Goal: Task Accomplishment & Management: Complete application form

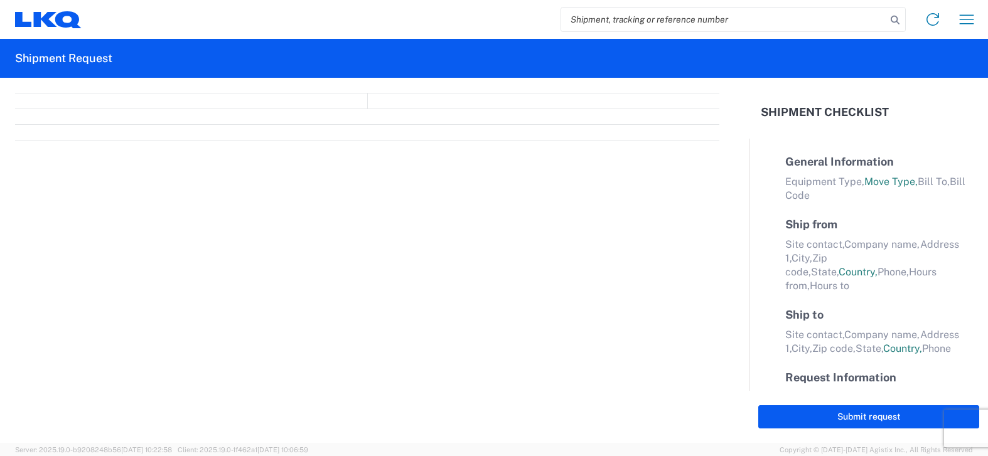
select select "FULL"
select select "LBS"
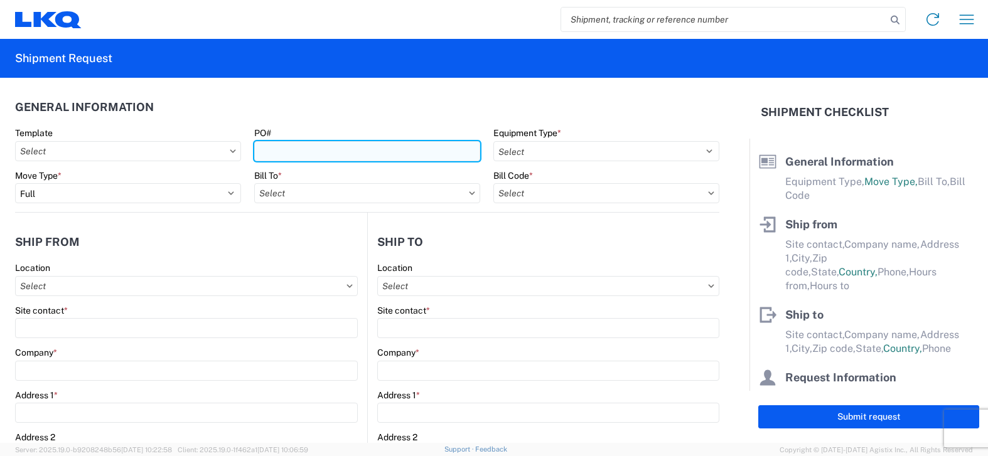
click at [338, 150] on input "PO#" at bounding box center [367, 151] width 226 height 20
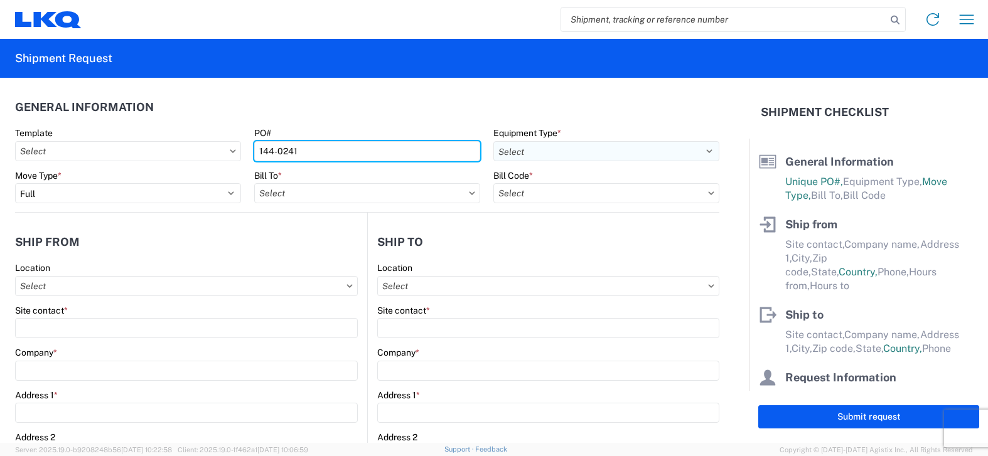
type input "144-0241"
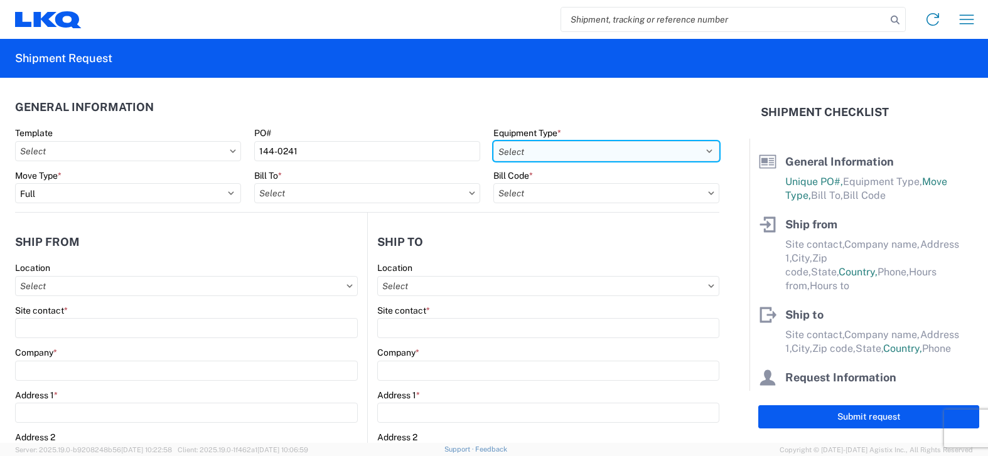
click at [698, 151] on select "Select 53’ Dry Van Flatbed Dropdeck (van) Lowboy (flatbed) Rail" at bounding box center [606, 151] width 226 height 20
select select "STDV"
click at [493, 141] on select "Select 53’ Dry Van Flatbed Dropdeck (van) Lowboy (flatbed) Rail" at bounding box center [606, 151] width 226 height 20
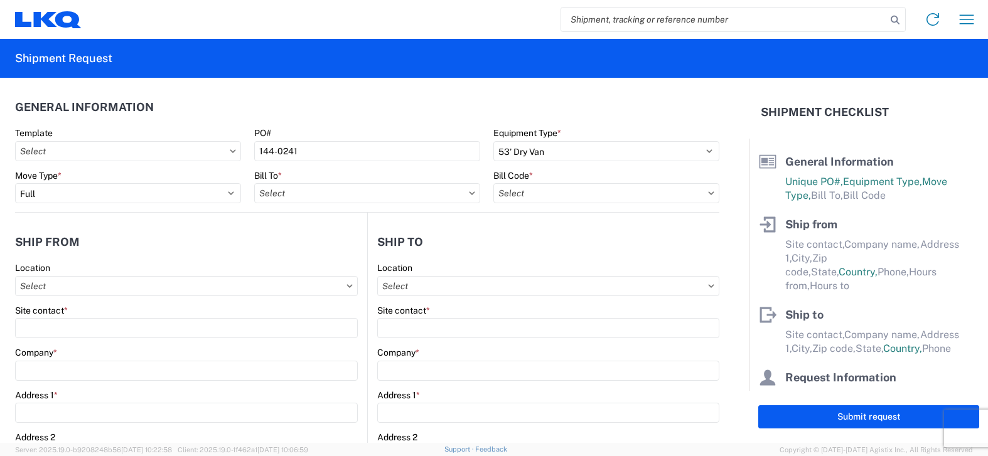
click at [709, 195] on icon at bounding box center [712, 192] width 6 height 3
click at [309, 193] on input "text" at bounding box center [367, 193] width 226 height 20
type input "1634"
click at [296, 252] on div "1634 - [GEOGRAPHIC_DATA] - [PERSON_NAME] - Boat Rock" at bounding box center [377, 249] width 247 height 20
type input "1634 - [GEOGRAPHIC_DATA] - [PERSON_NAME] - Boat Rock"
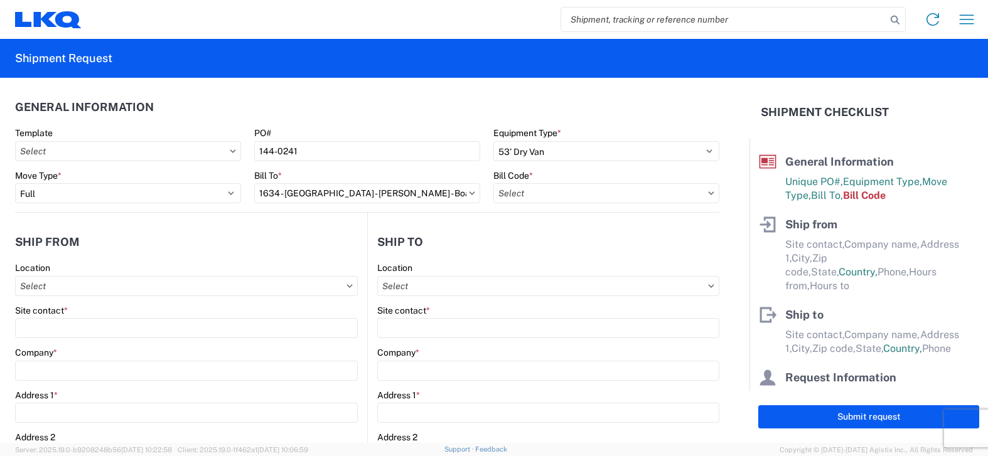
click at [709, 195] on icon at bounding box center [712, 192] width 6 height 3
click at [708, 192] on icon at bounding box center [711, 193] width 6 height 4
click at [641, 195] on input "text" at bounding box center [606, 193] width 226 height 20
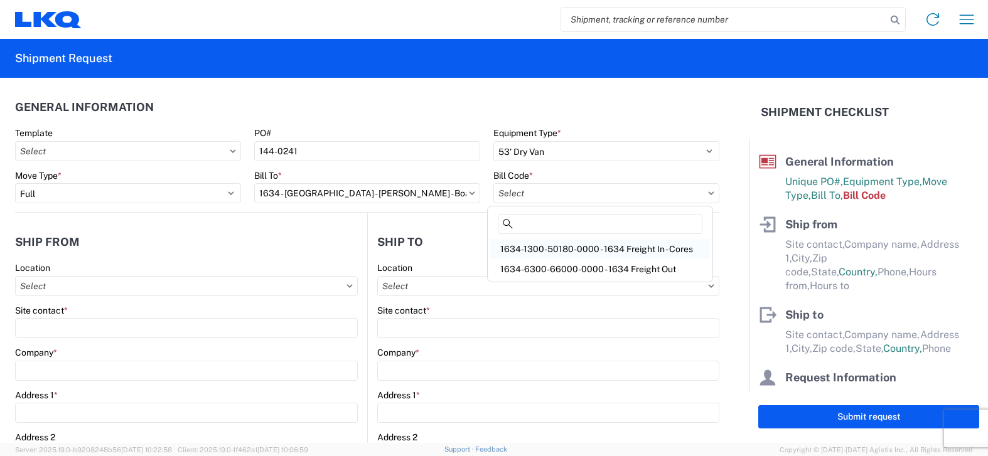
click at [640, 249] on div "1634-1300-50180-0000 - 1634 Freight In - Cores" at bounding box center [600, 249] width 220 height 20
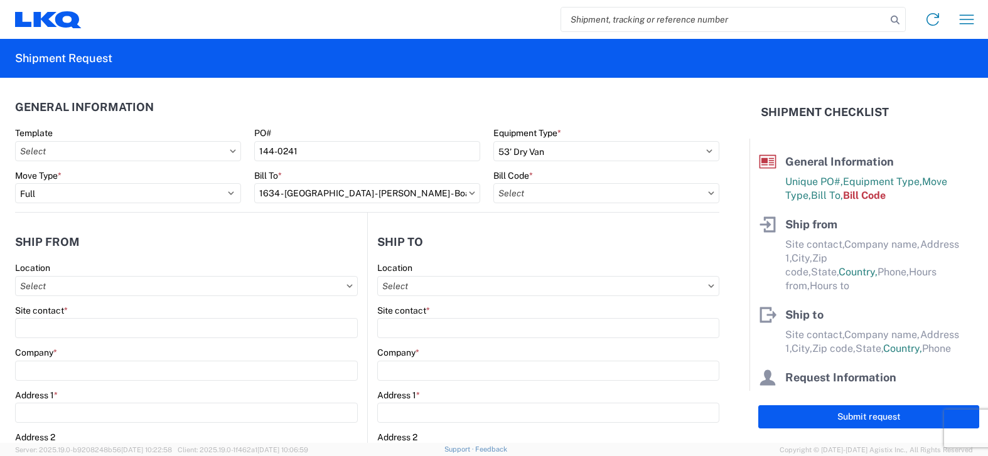
type input "1634-1300-50180-0000 - 1634 Freight In - Cores"
click at [347, 286] on icon at bounding box center [350, 285] width 6 height 3
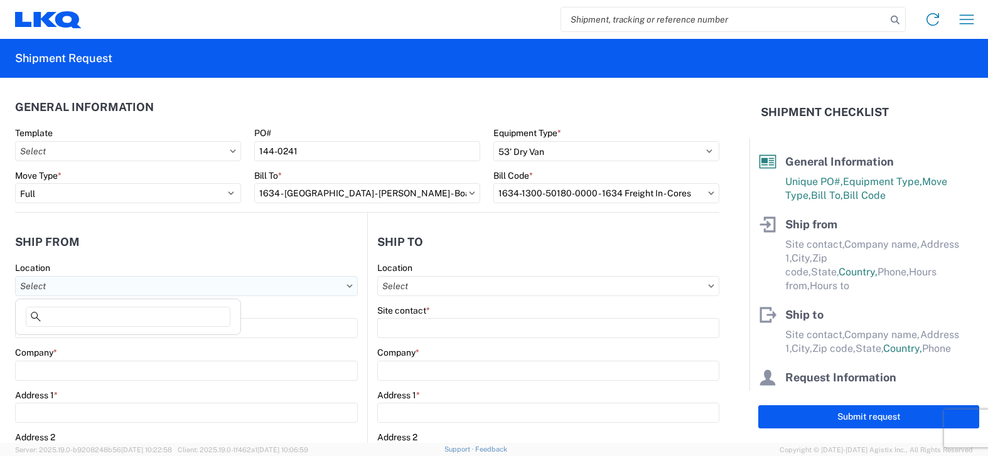
click at [298, 290] on input "text" at bounding box center [186, 286] width 343 height 20
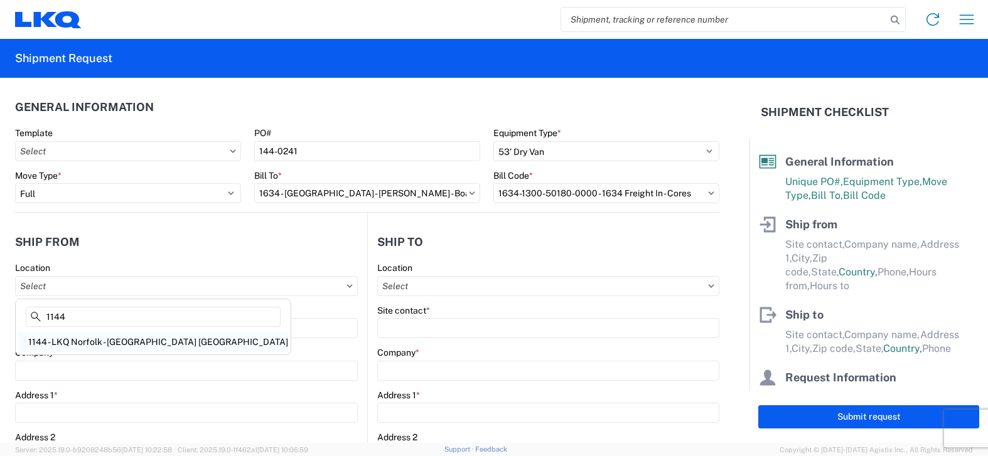
type input "1144"
click at [161, 338] on div "1144 - LKQ Norfolk - [GEOGRAPHIC_DATA] [GEOGRAPHIC_DATA]" at bounding box center [153, 342] width 270 height 20
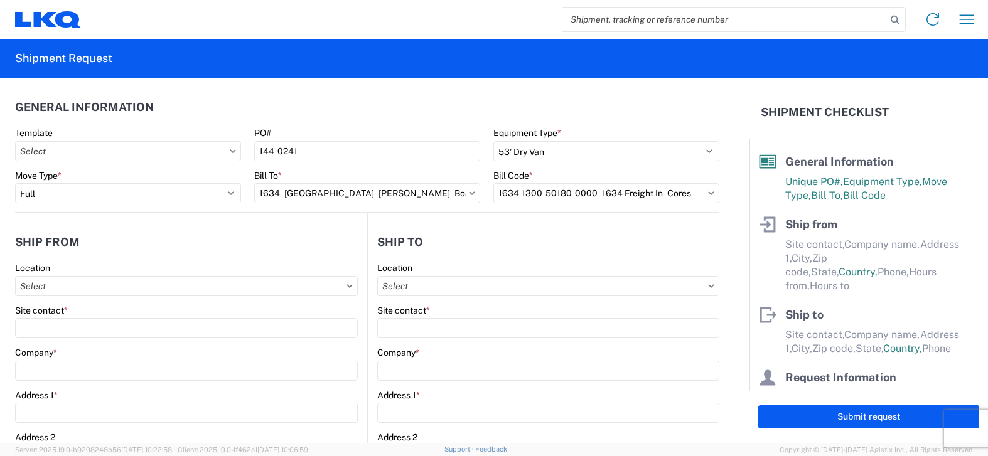
type input "1144 - LKQ Norfolk - [GEOGRAPHIC_DATA] [GEOGRAPHIC_DATA]"
type input "LKQ Corporation"
type input "[STREET_ADDRESS]"
type input "Chesapeake"
type input "23321"
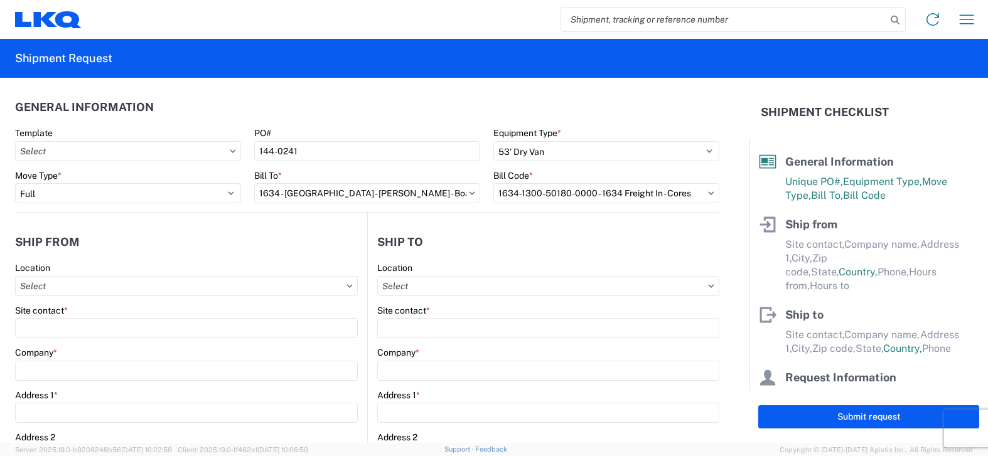
select select "VA"
select select "US"
type input "07:00"
type input "16:00"
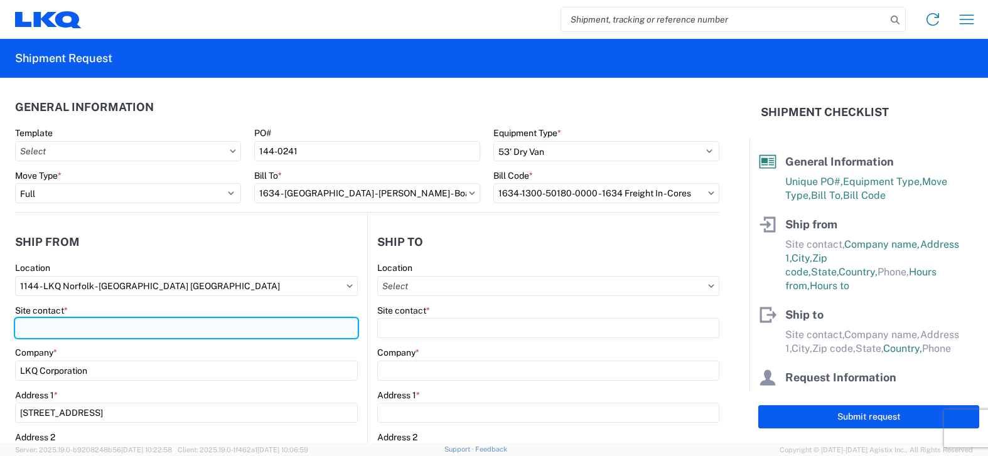
click at [161, 332] on input "Site contact *" at bounding box center [186, 328] width 343 height 20
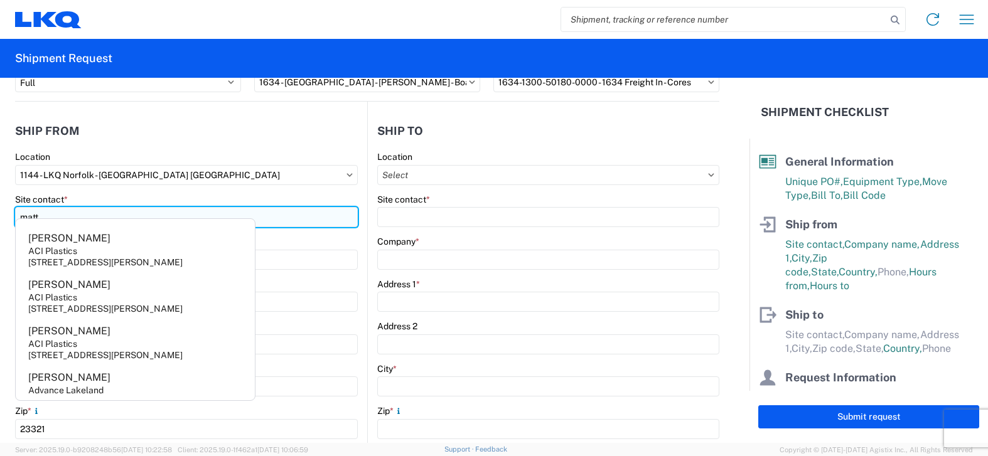
scroll to position [126, 0]
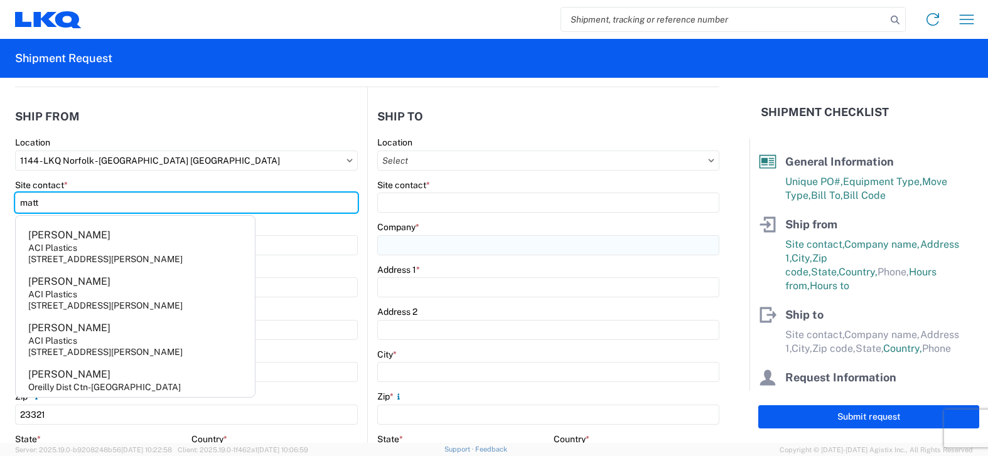
type input "matt"
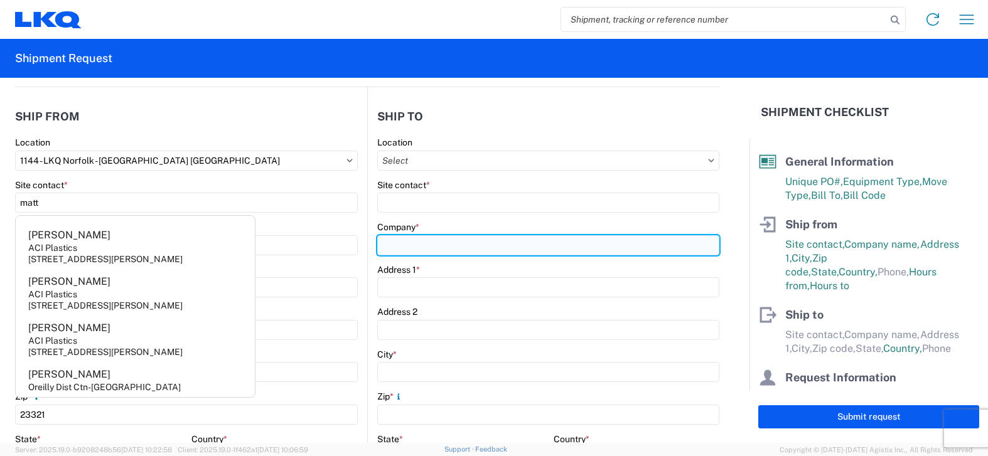
click at [463, 246] on input "Company *" at bounding box center [548, 245] width 342 height 20
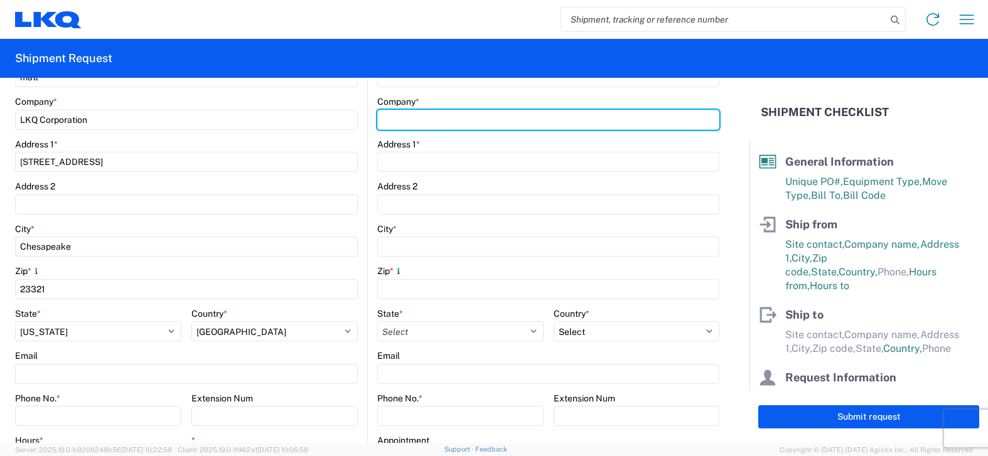
scroll to position [314, 0]
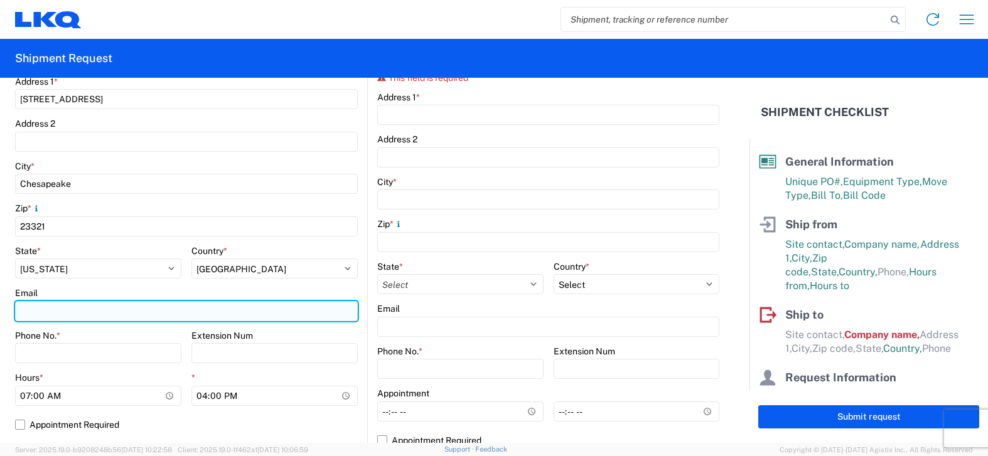
click at [146, 308] on input "Email" at bounding box center [186, 311] width 343 height 20
type input "[EMAIL_ADDRESS][DOMAIN_NAME]"
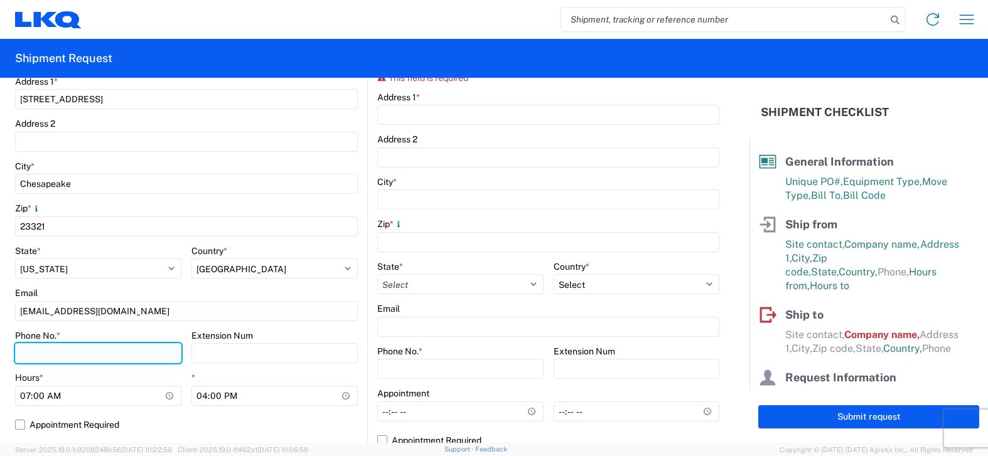
click at [126, 355] on input "Phone No. *" at bounding box center [98, 353] width 166 height 20
type input "7573287865"
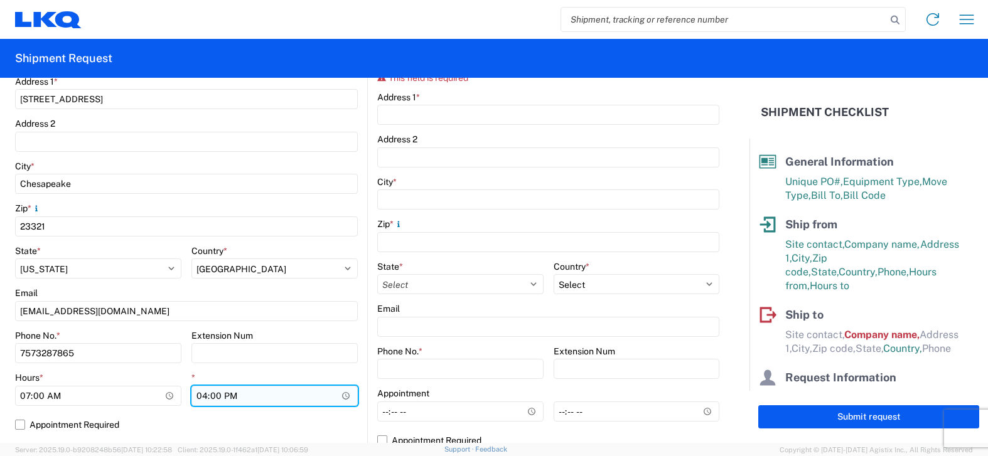
click at [205, 394] on input "16:00" at bounding box center [274, 396] width 166 height 20
type input "13:00"
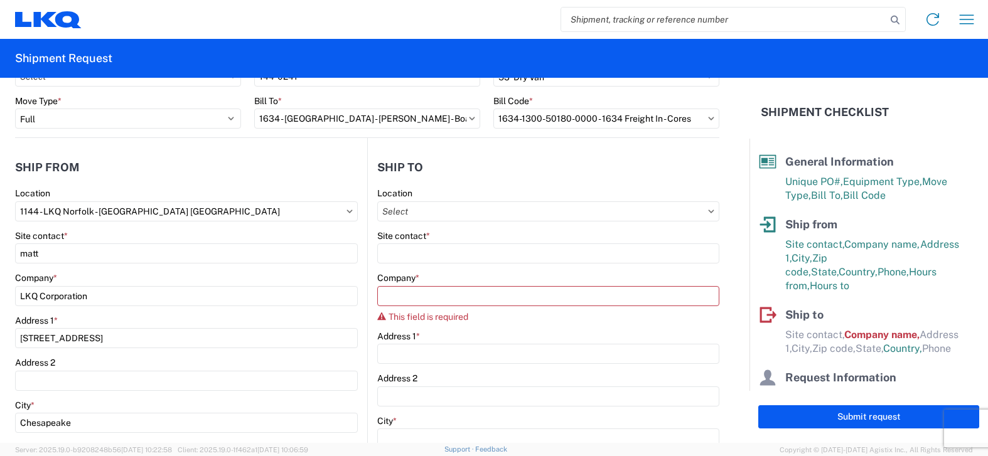
scroll to position [0, 0]
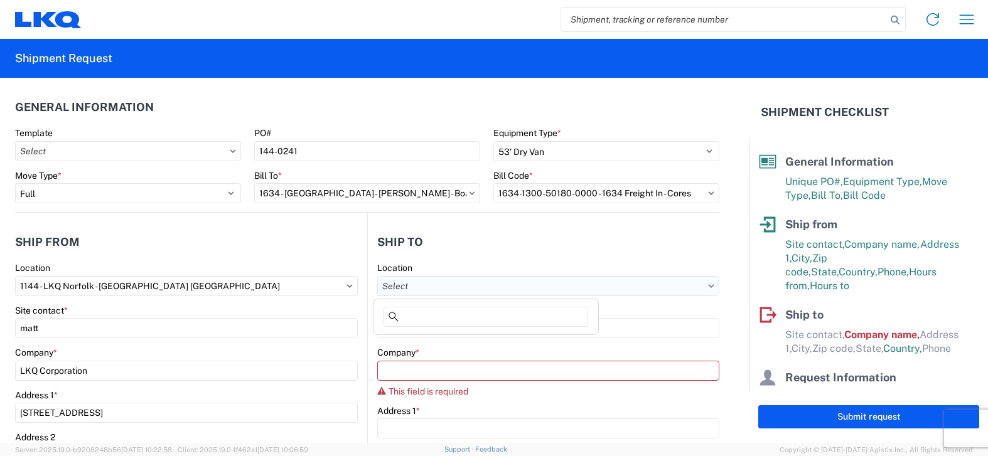
click at [457, 287] on input "text" at bounding box center [548, 286] width 342 height 20
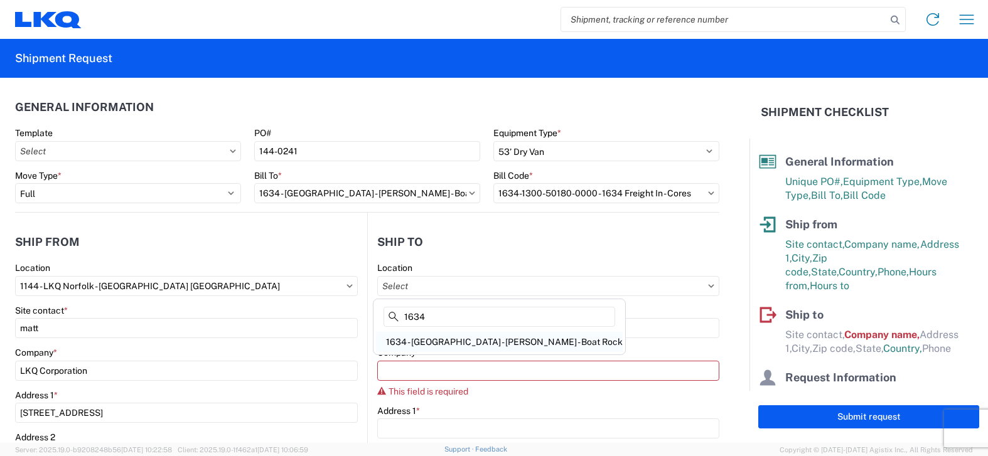
type input "1634"
click at [468, 345] on div "1634 - [GEOGRAPHIC_DATA] - [PERSON_NAME] - Boat Rock" at bounding box center [499, 342] width 247 height 20
type input "1634 - [GEOGRAPHIC_DATA] - [PERSON_NAME] - Boat Rock"
type input "LKQ Corporation"
type input "[STREET_ADDRESS]"
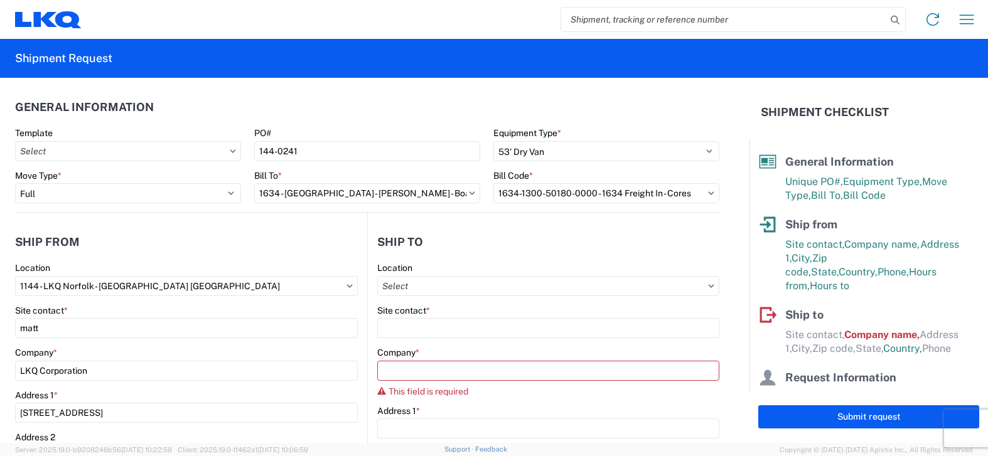
type input "[GEOGRAPHIC_DATA]"
type input "30336"
select select "US"
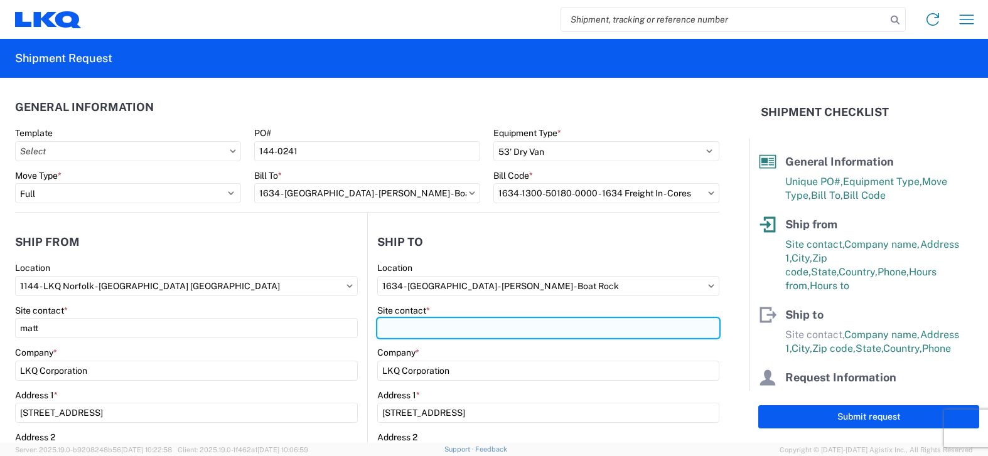
click at [468, 329] on input "Site contact *" at bounding box center [548, 328] width 342 height 20
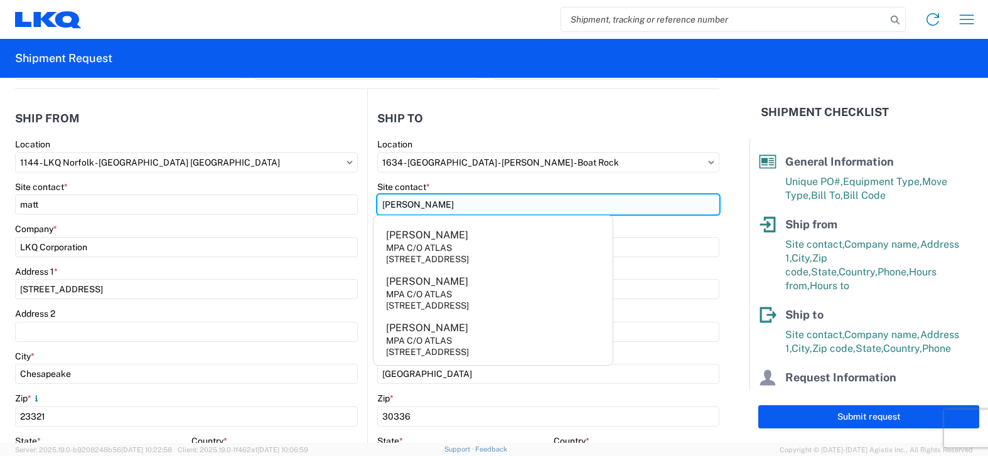
scroll to position [126, 0]
type input "[PERSON_NAME]"
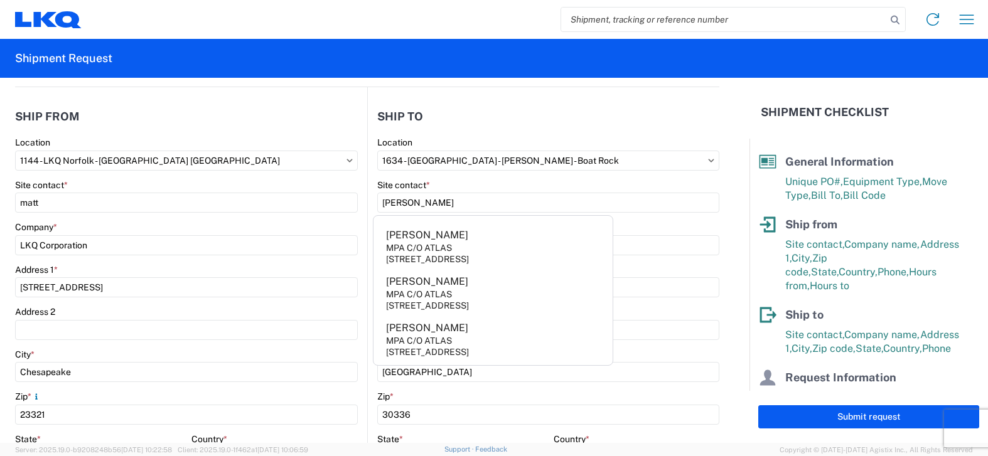
click at [656, 136] on agx-form-section "Ship to 1634 Location 1634 - [GEOGRAPHIC_DATA] - [PERSON_NAME] - Boat Rock Site…" at bounding box center [543, 367] width 351 height 530
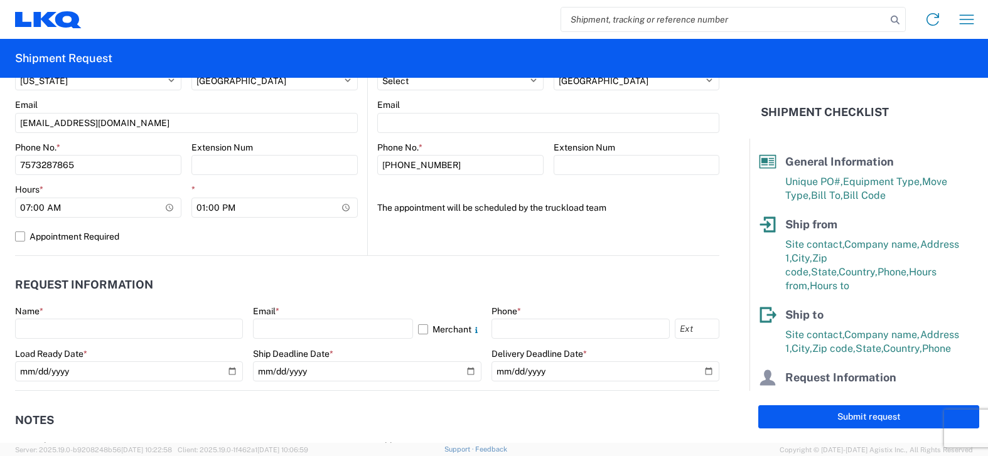
scroll to position [565, 0]
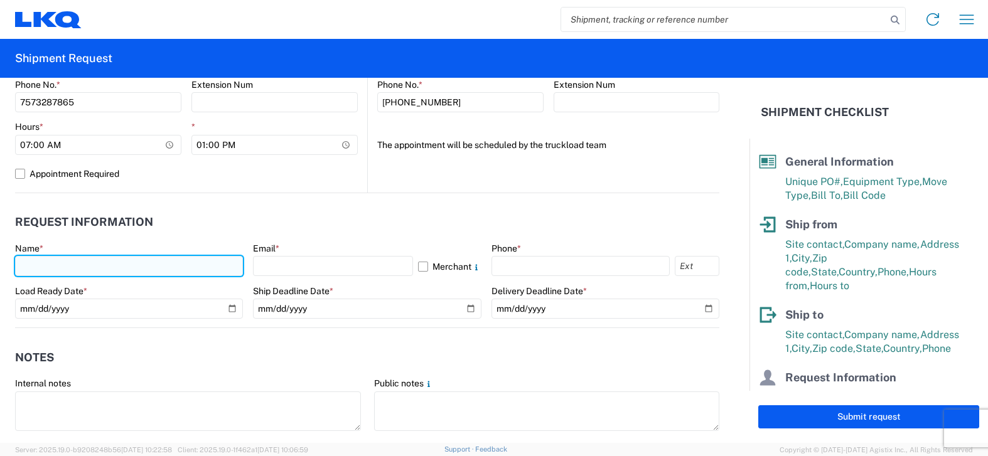
click at [107, 264] on input "text" at bounding box center [129, 266] width 228 height 20
type input "[PERSON_NAME]"
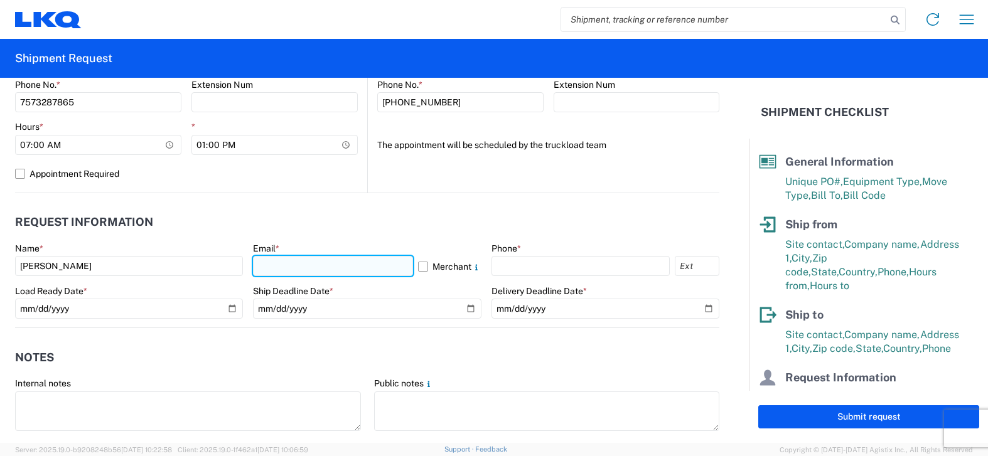
click at [319, 271] on input "text" at bounding box center [332, 266] width 159 height 20
type input "[EMAIL_ADDRESS][DOMAIN_NAME]"
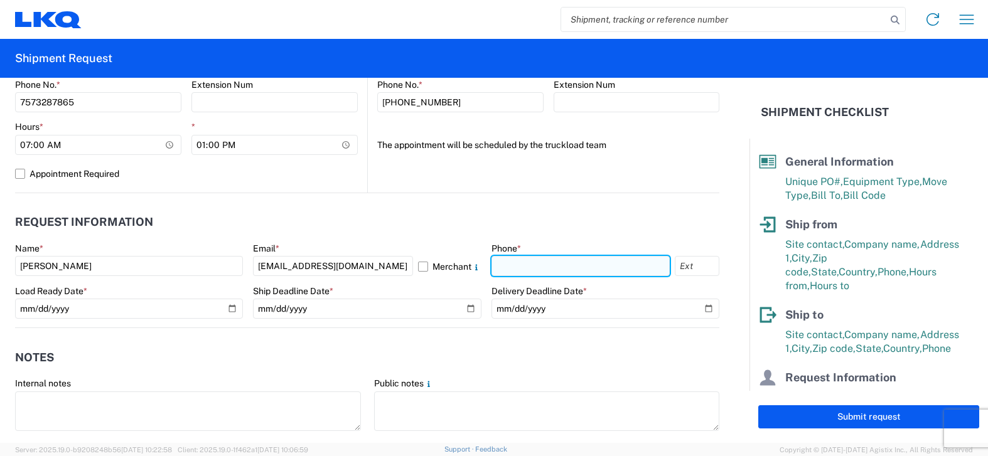
click at [527, 263] on input "text" at bounding box center [580, 266] width 178 height 20
type input "7573287865"
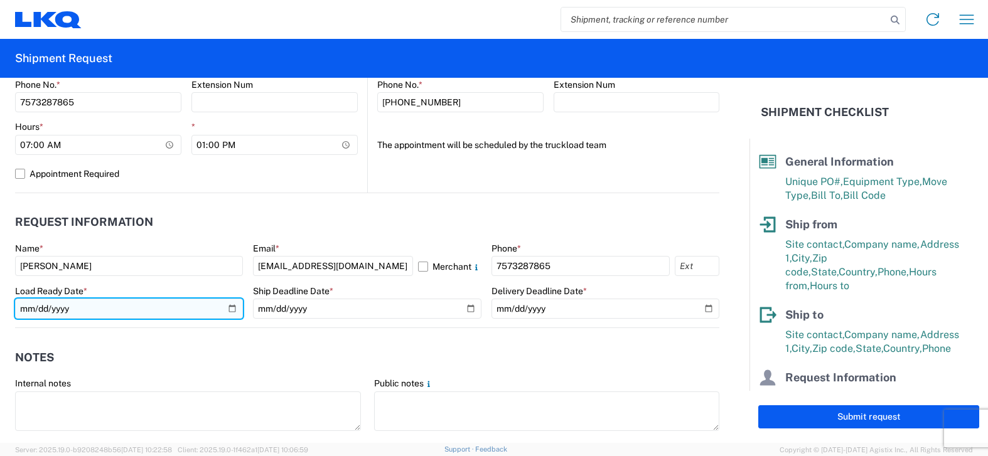
click at [147, 308] on input "date" at bounding box center [129, 309] width 228 height 20
click at [227, 309] on input "date" at bounding box center [129, 309] width 228 height 20
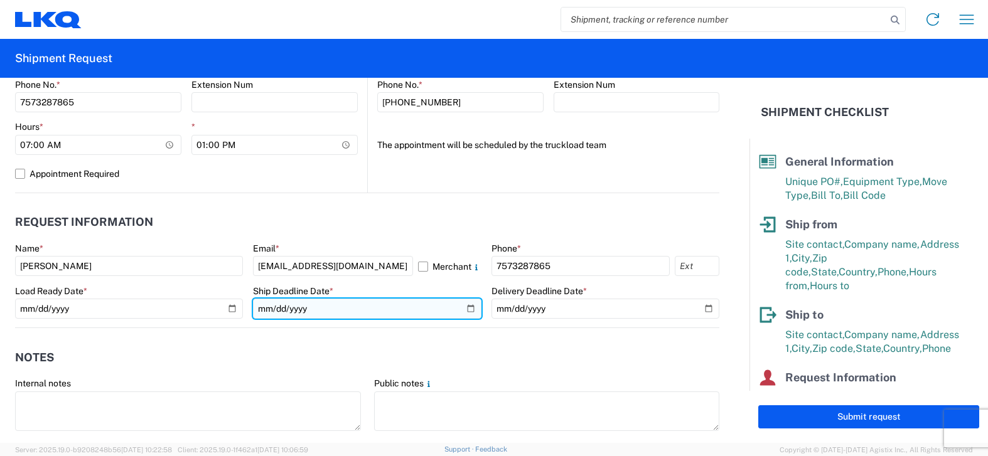
click at [340, 304] on input "date" at bounding box center [367, 309] width 228 height 20
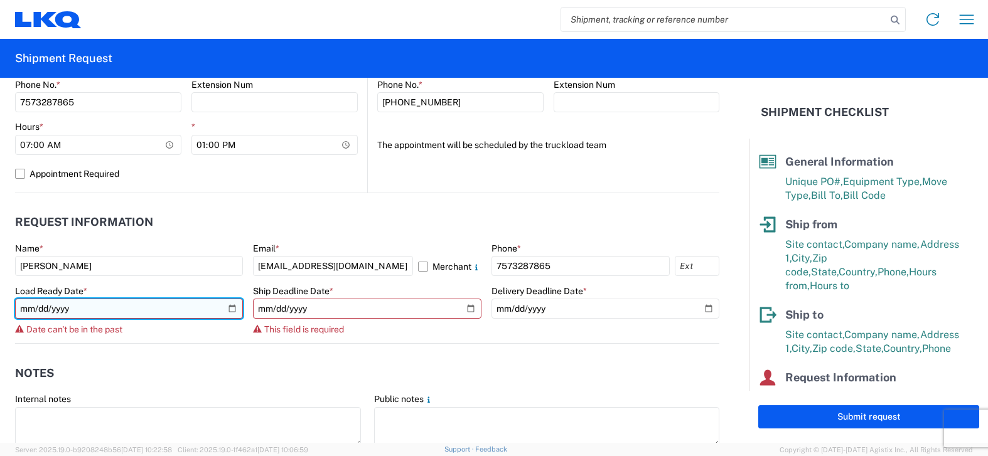
click at [229, 310] on input "[DATE]" at bounding box center [129, 309] width 228 height 20
type input "[DATE]"
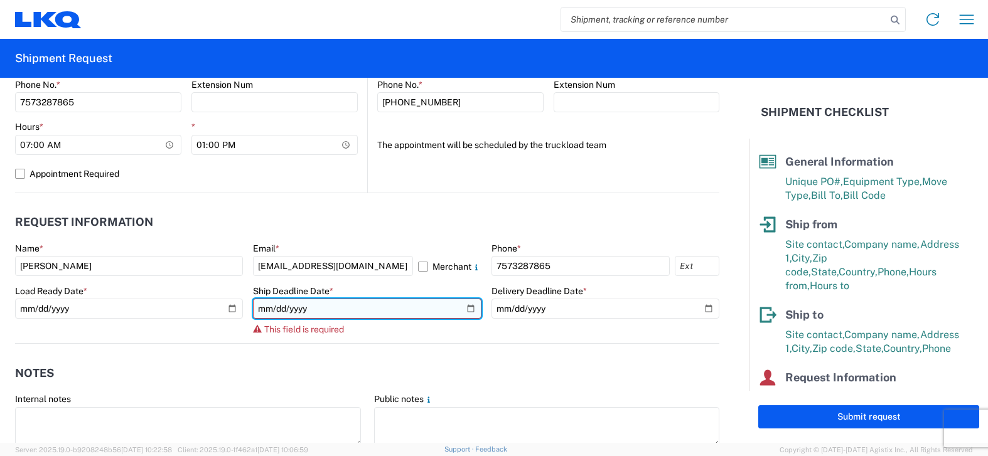
click at [326, 305] on input "date" at bounding box center [367, 309] width 228 height 20
click at [464, 306] on input "date" at bounding box center [367, 309] width 228 height 20
type input "[DATE]"
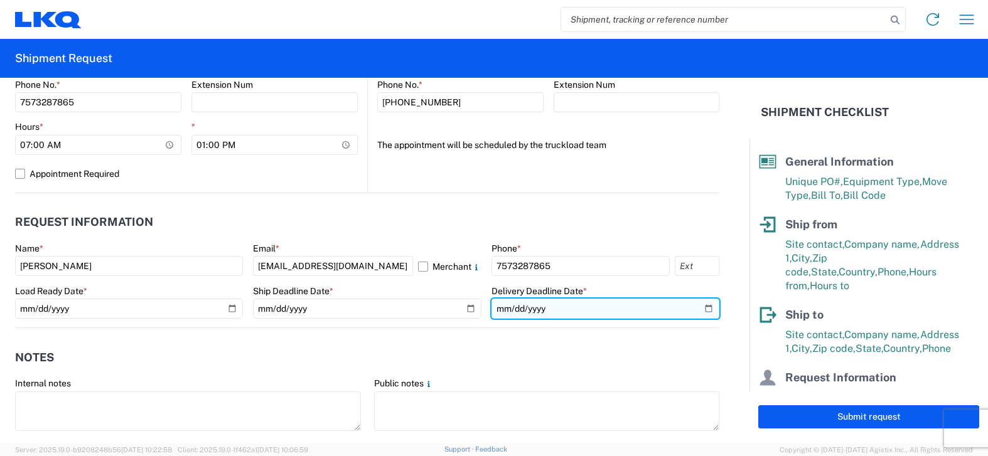
click at [697, 308] on input "date" at bounding box center [605, 309] width 228 height 20
type input "[DATE]"
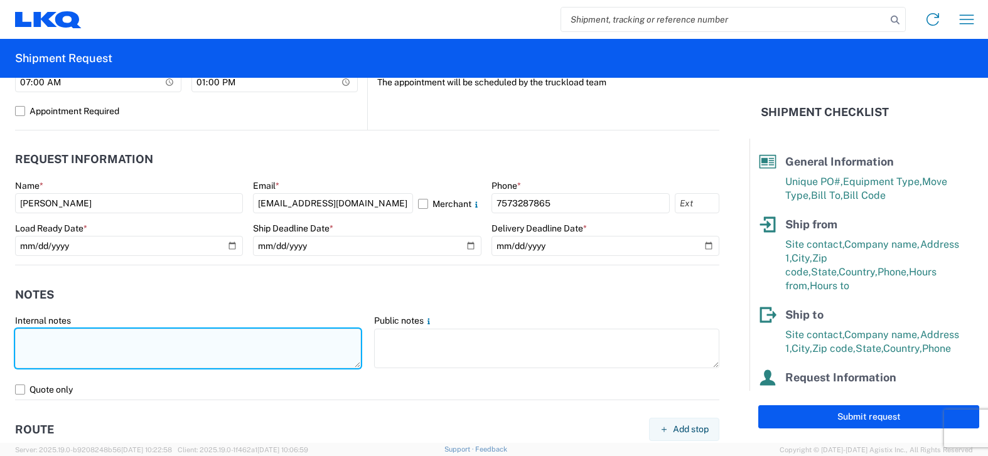
click at [249, 343] on textarea at bounding box center [188, 349] width 346 height 40
drag, startPoint x: 189, startPoint y: 338, endPoint x: 31, endPoint y: 338, distance: 157.5
click at [14, 341] on agx-form-control-wrapper-v2 "Internal notes must be on pick up site no later than 1pm" at bounding box center [188, 347] width 359 height 65
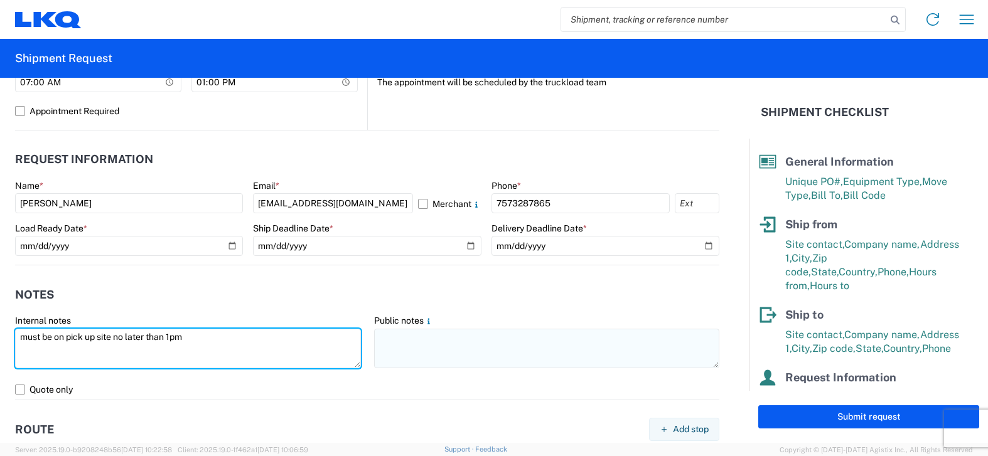
type textarea "must be on pick up site no later than 1pm"
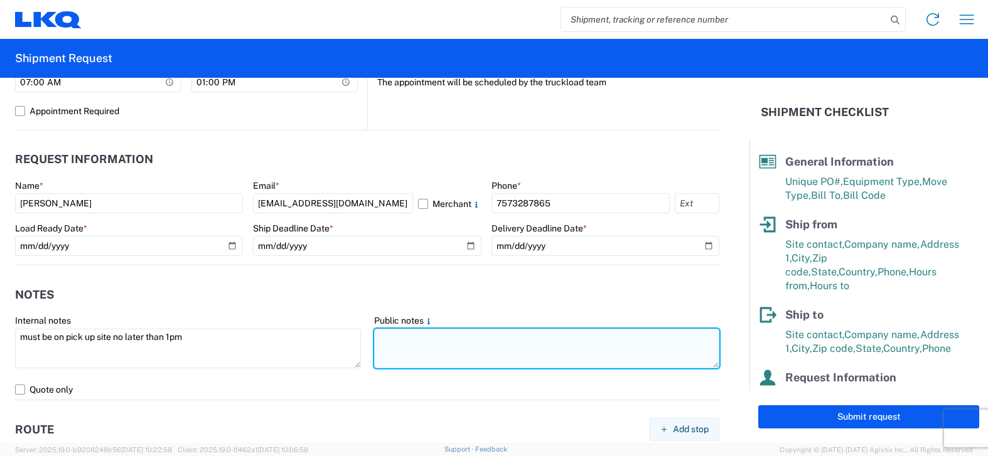
click at [391, 333] on textarea at bounding box center [547, 349] width 346 height 40
paste textarea "must be on pick up site no later than 1pm"
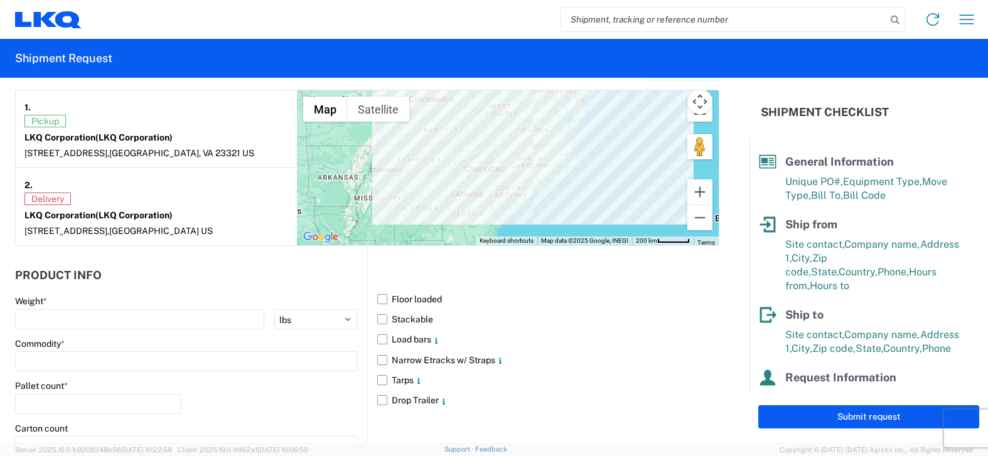
scroll to position [1004, 0]
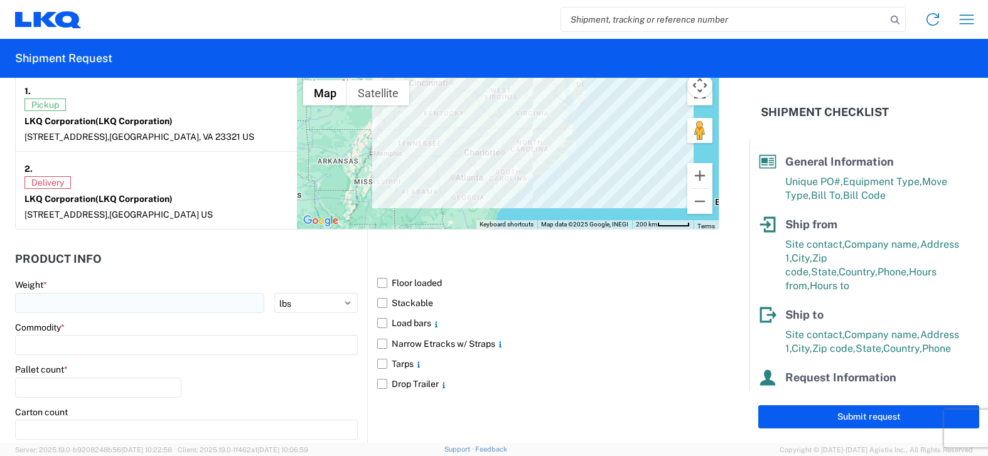
type textarea "must be on pick up site no later than 1pm"
click at [208, 308] on input "number" at bounding box center [139, 303] width 249 height 20
type input "40000"
click at [377, 286] on label "Floor loaded" at bounding box center [548, 283] width 342 height 20
click at [0, 0] on input "Floor loaded" at bounding box center [0, 0] width 0 height 0
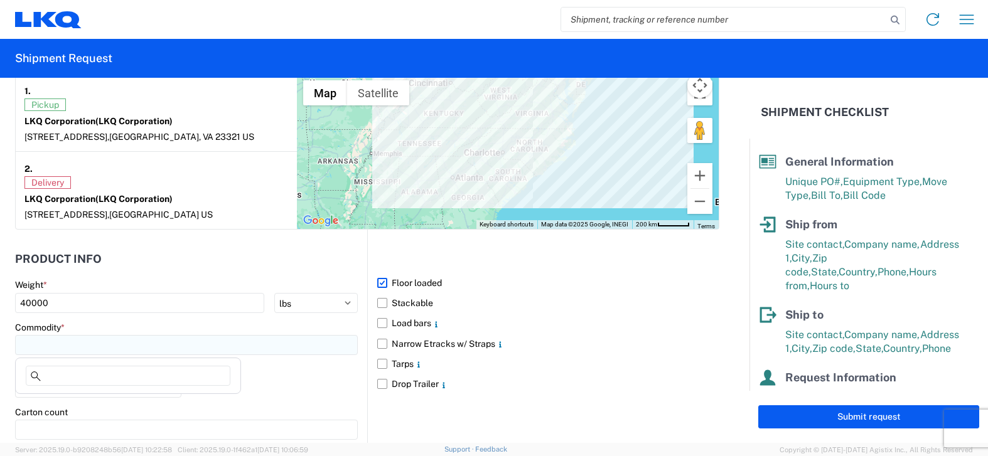
click at [194, 339] on input at bounding box center [186, 345] width 343 height 20
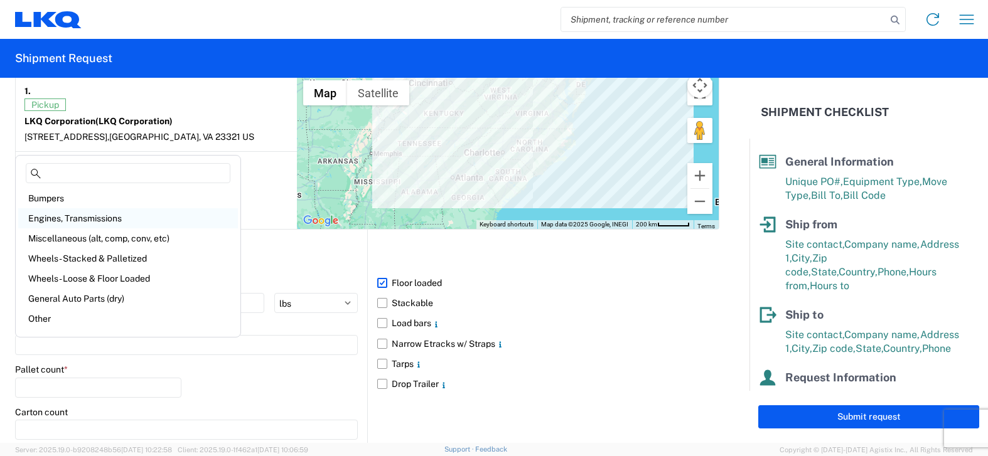
click at [114, 220] on div "Engines, Transmissions" at bounding box center [128, 218] width 220 height 20
type input "Engines, Transmissions"
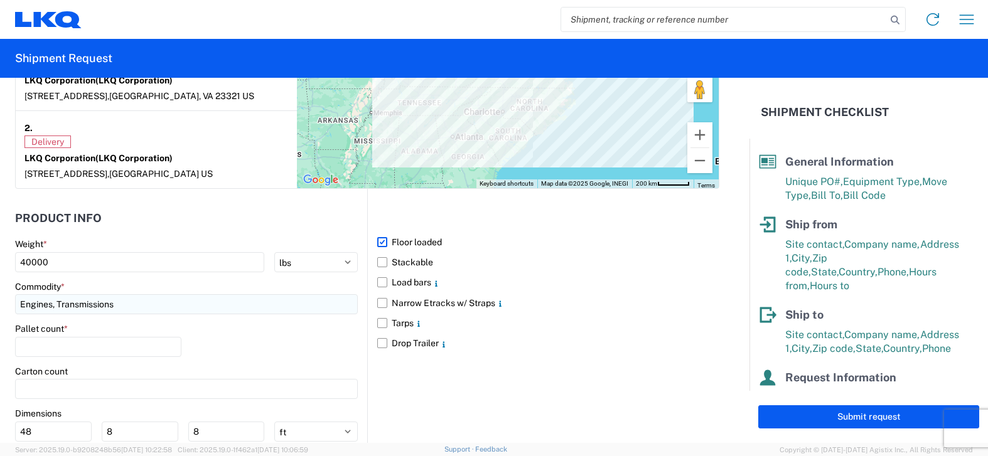
scroll to position [1067, 0]
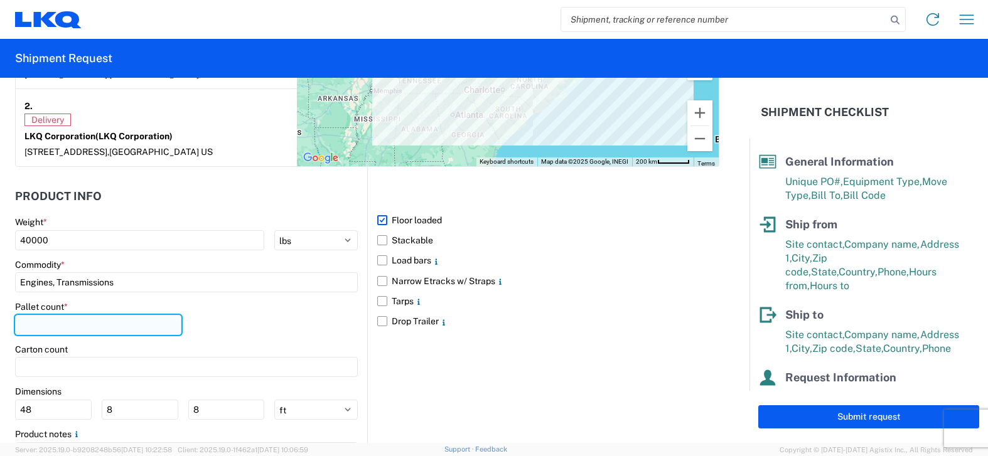
click at [150, 325] on input "number" at bounding box center [98, 325] width 166 height 20
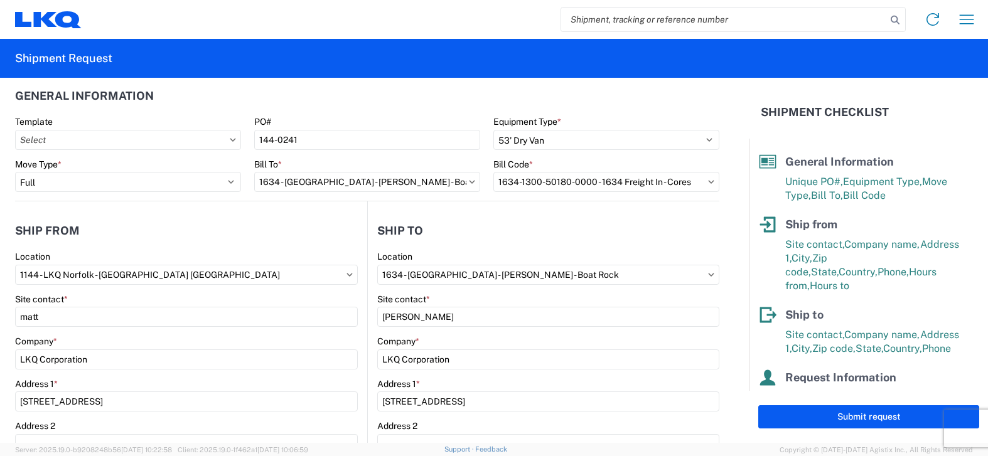
scroll to position [11, 0]
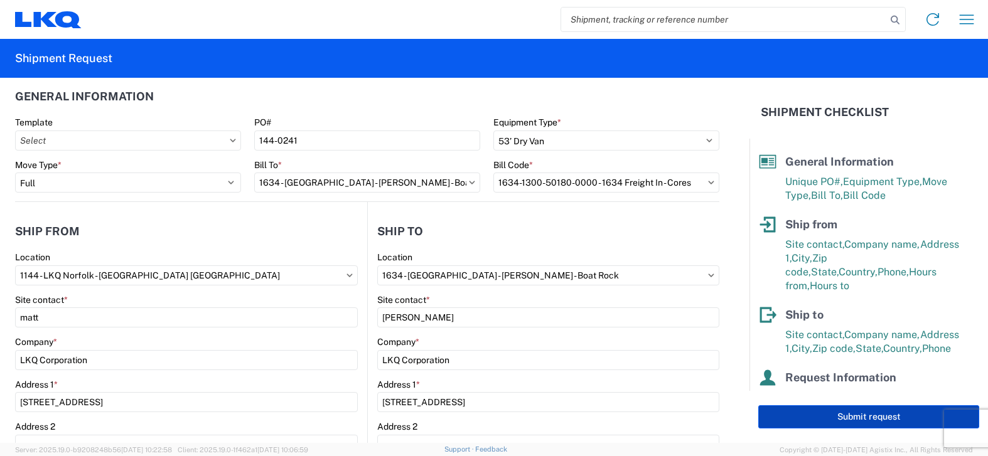
type input "26"
click at [886, 417] on button "Submit request" at bounding box center [868, 416] width 221 height 23
select select "US"
